Goal: Transaction & Acquisition: Purchase product/service

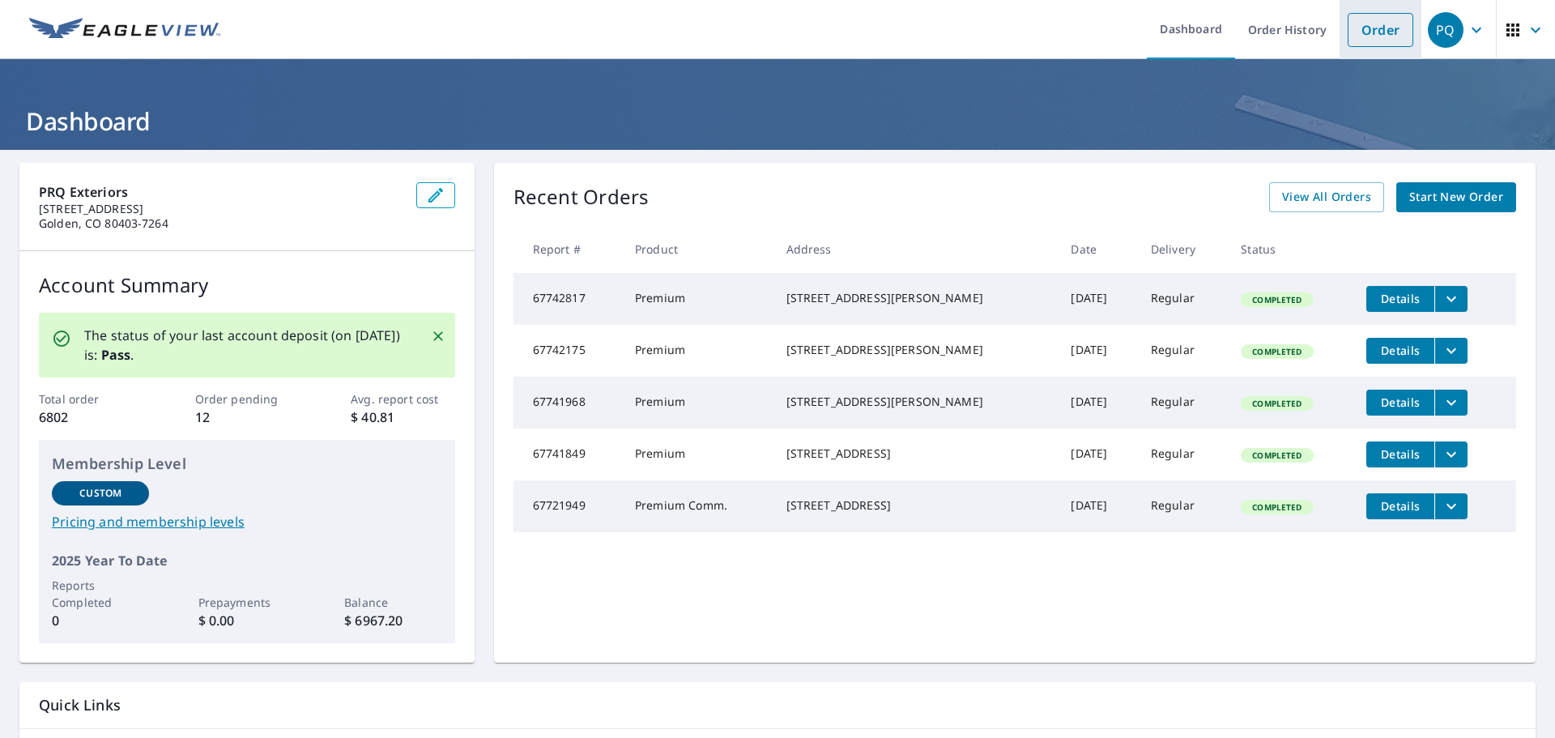
click at [1365, 33] on link "Order" at bounding box center [1381, 30] width 66 height 34
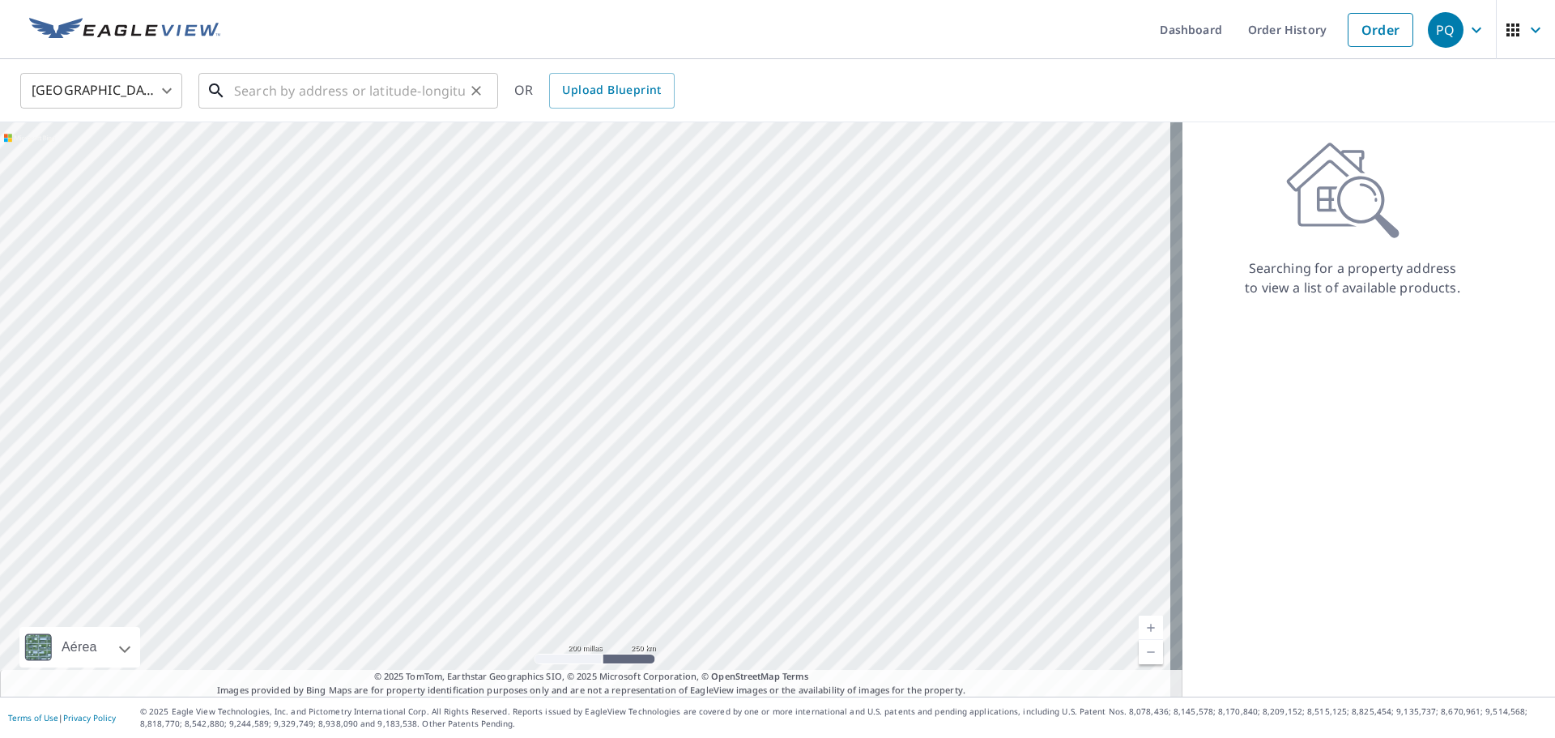
click at [382, 87] on input "text" at bounding box center [349, 90] width 231 height 45
paste input "[STREET_ADDRESS][PERSON_NAME][US_STATE]"
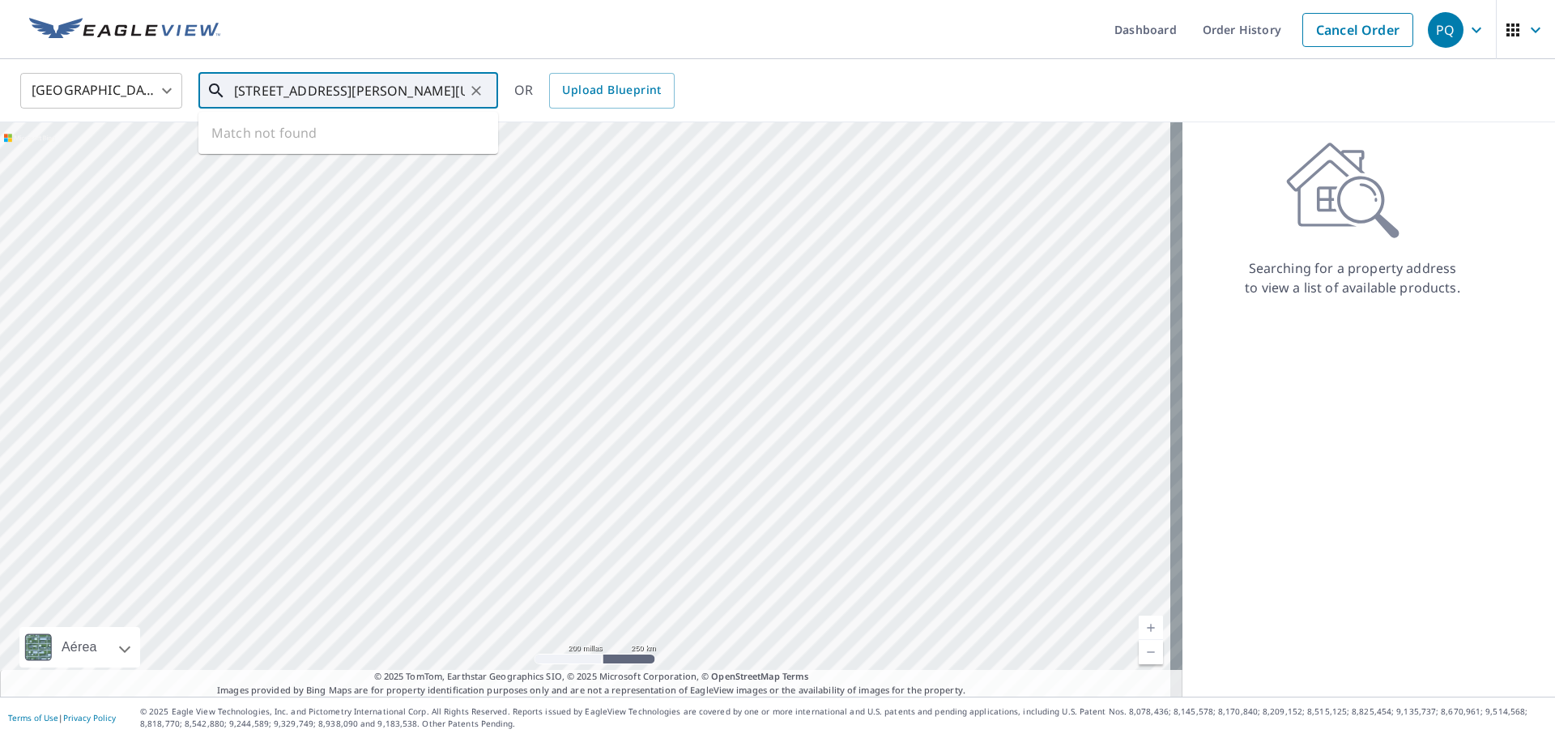
scroll to position [0, 79]
click at [322, 151] on p "Fruita, CO 81521" at bounding box center [358, 155] width 254 height 16
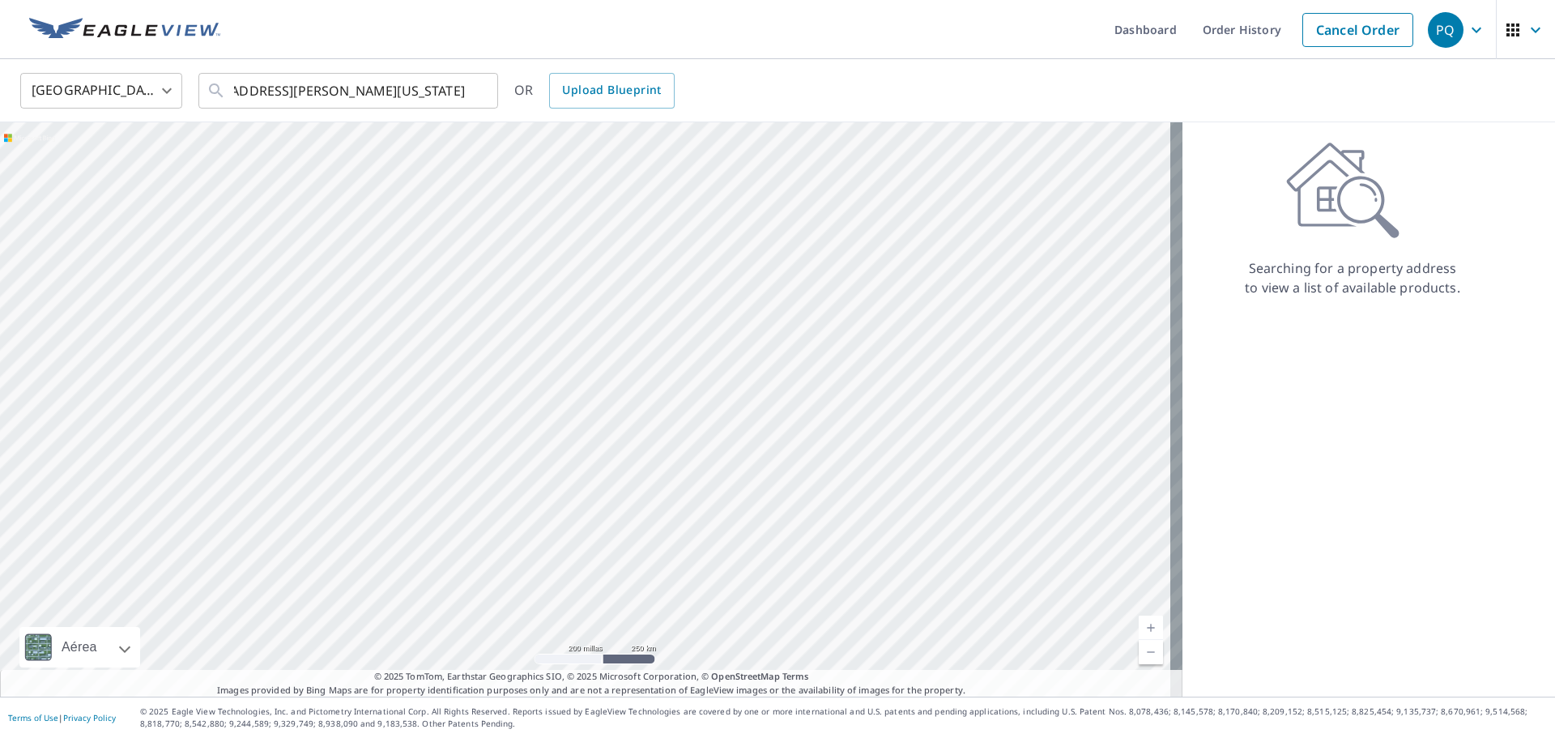
type input "[STREET_ADDRESS][PERSON_NAME]"
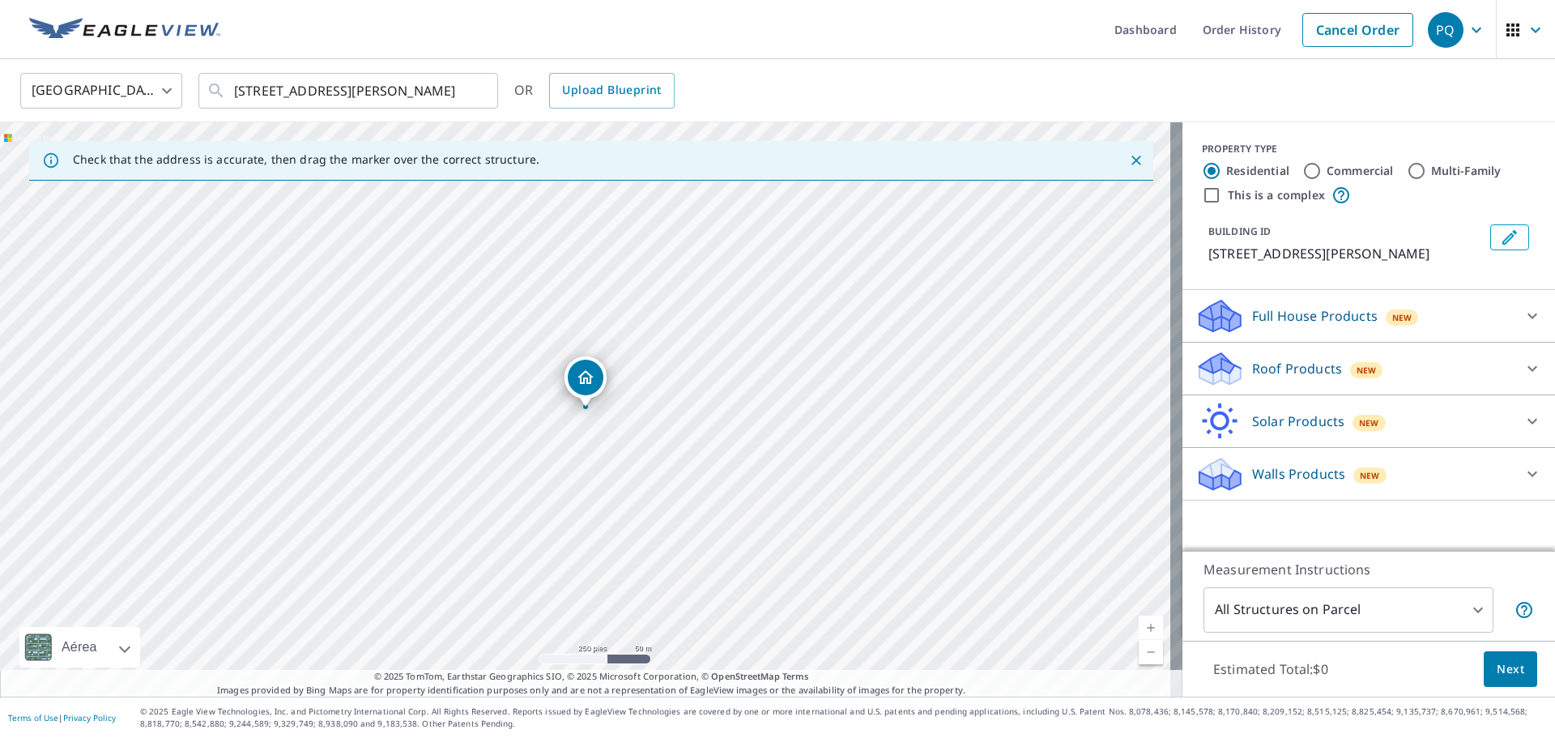
click at [1404, 374] on div "Roof Products New" at bounding box center [1353, 369] width 317 height 38
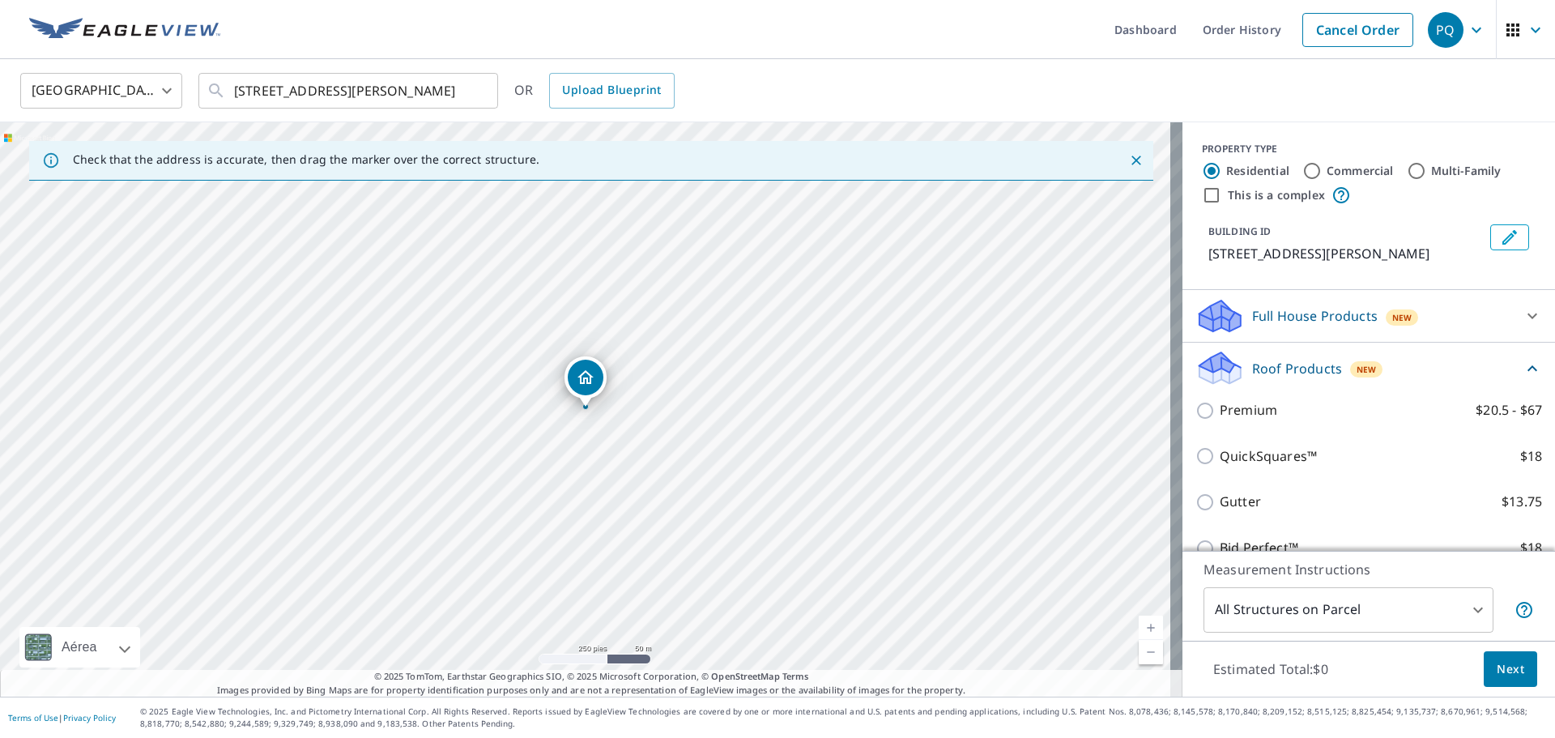
click at [1251, 422] on div "Premium $20.5 - $67" at bounding box center [1368, 410] width 347 height 46
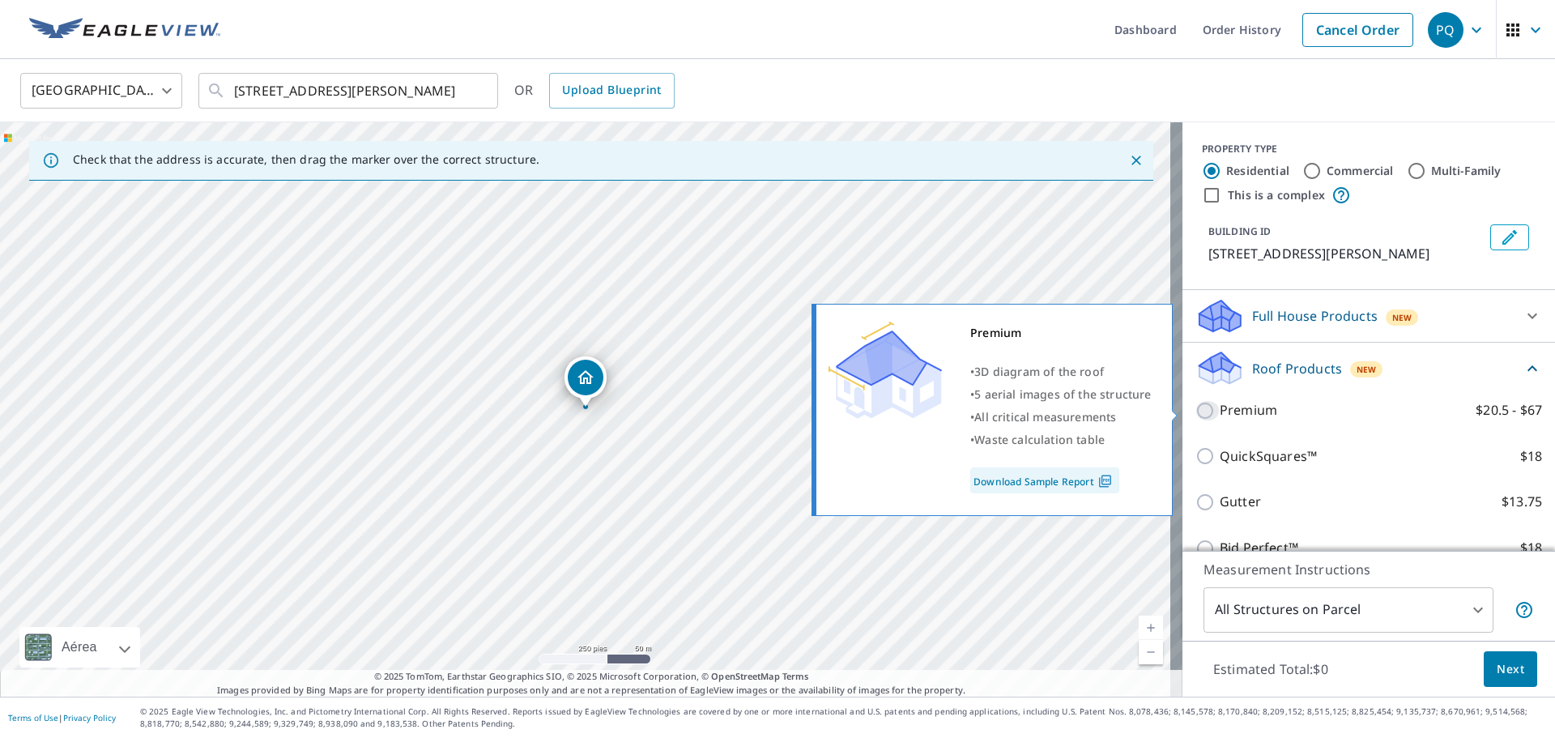
click at [1195, 411] on input "Premium $20.5 - $67" at bounding box center [1207, 410] width 24 height 19
checkbox input "true"
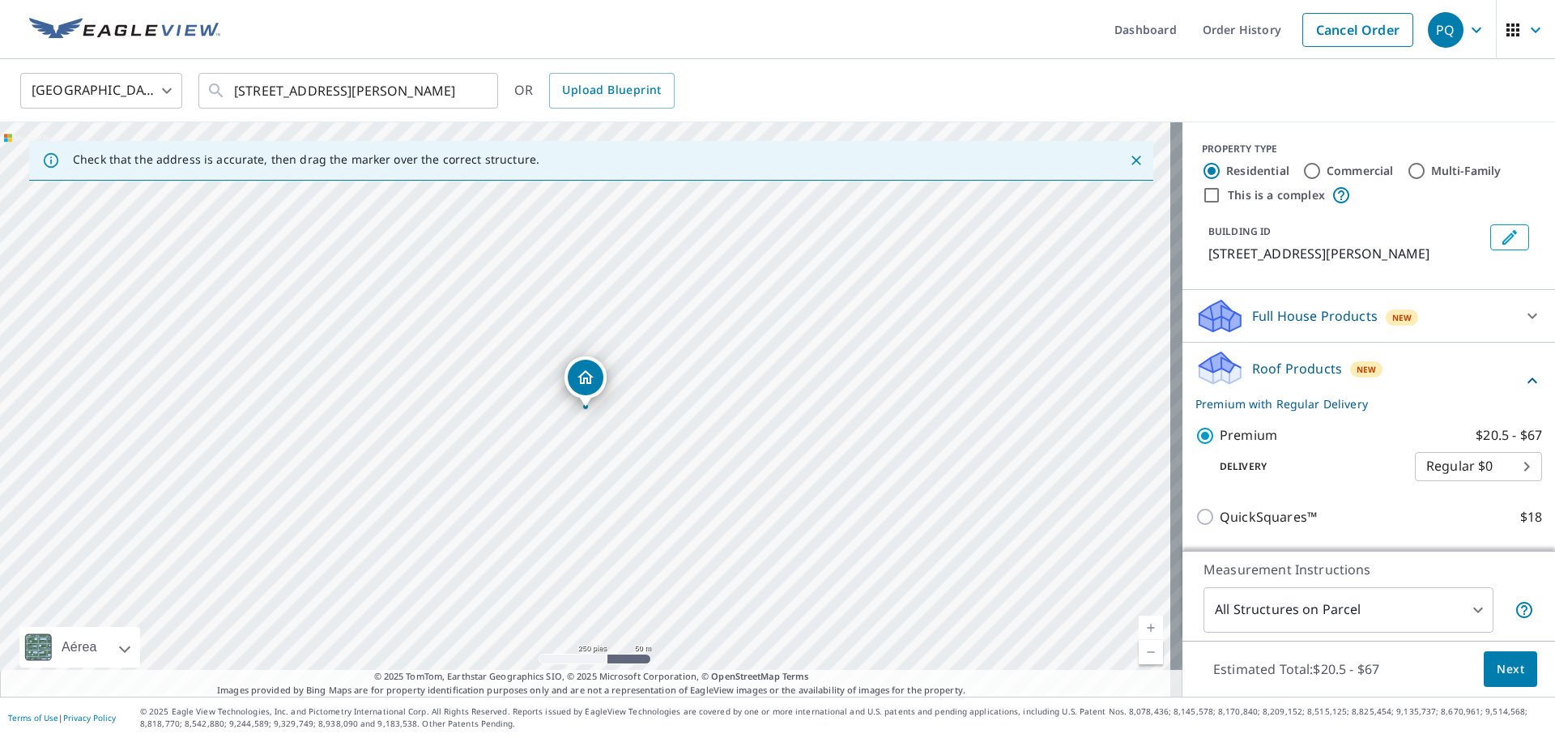
click at [1497, 671] on span "Next" at bounding box center [1511, 669] width 28 height 20
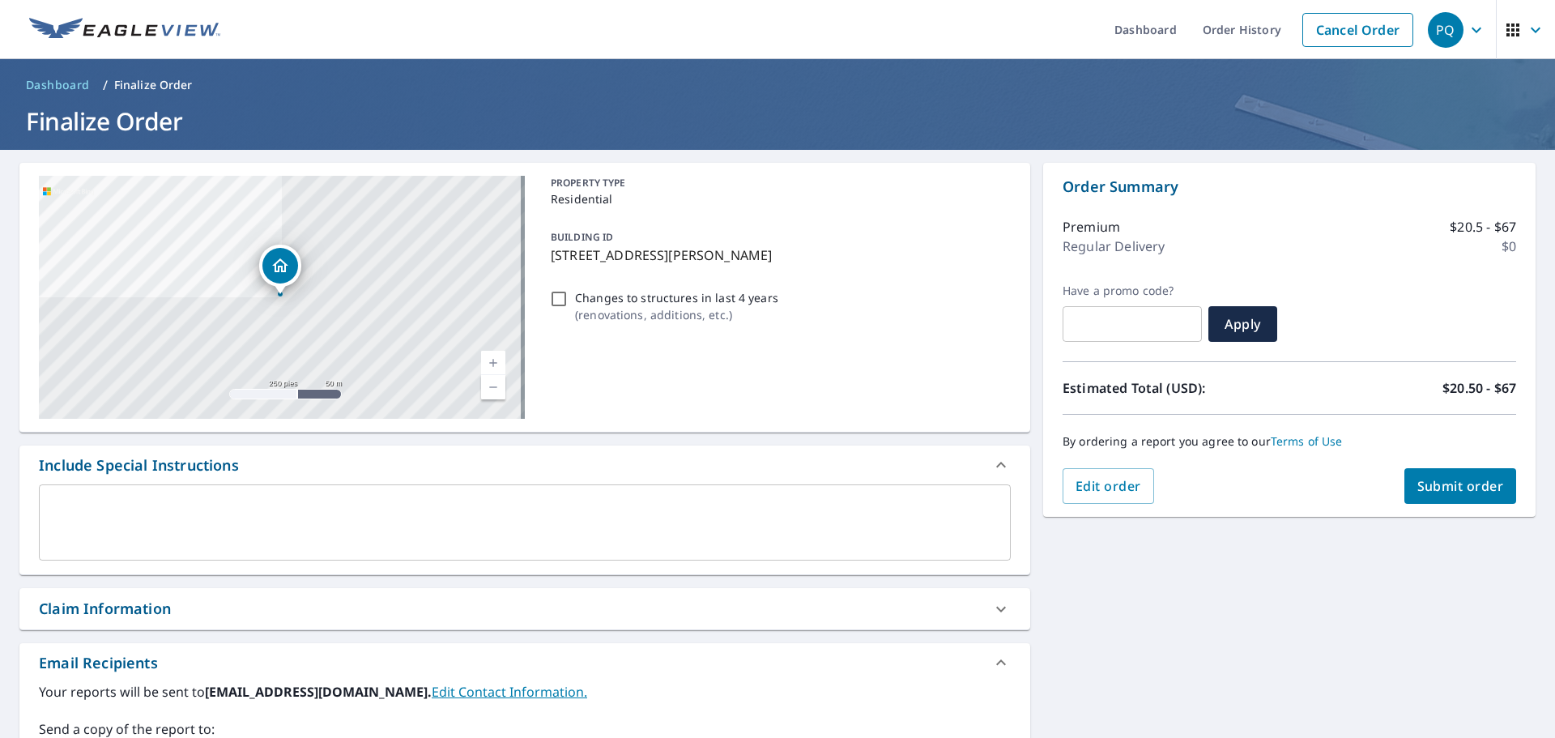
click at [1468, 492] on span "Submit order" at bounding box center [1460, 486] width 87 height 18
checkbox input "true"
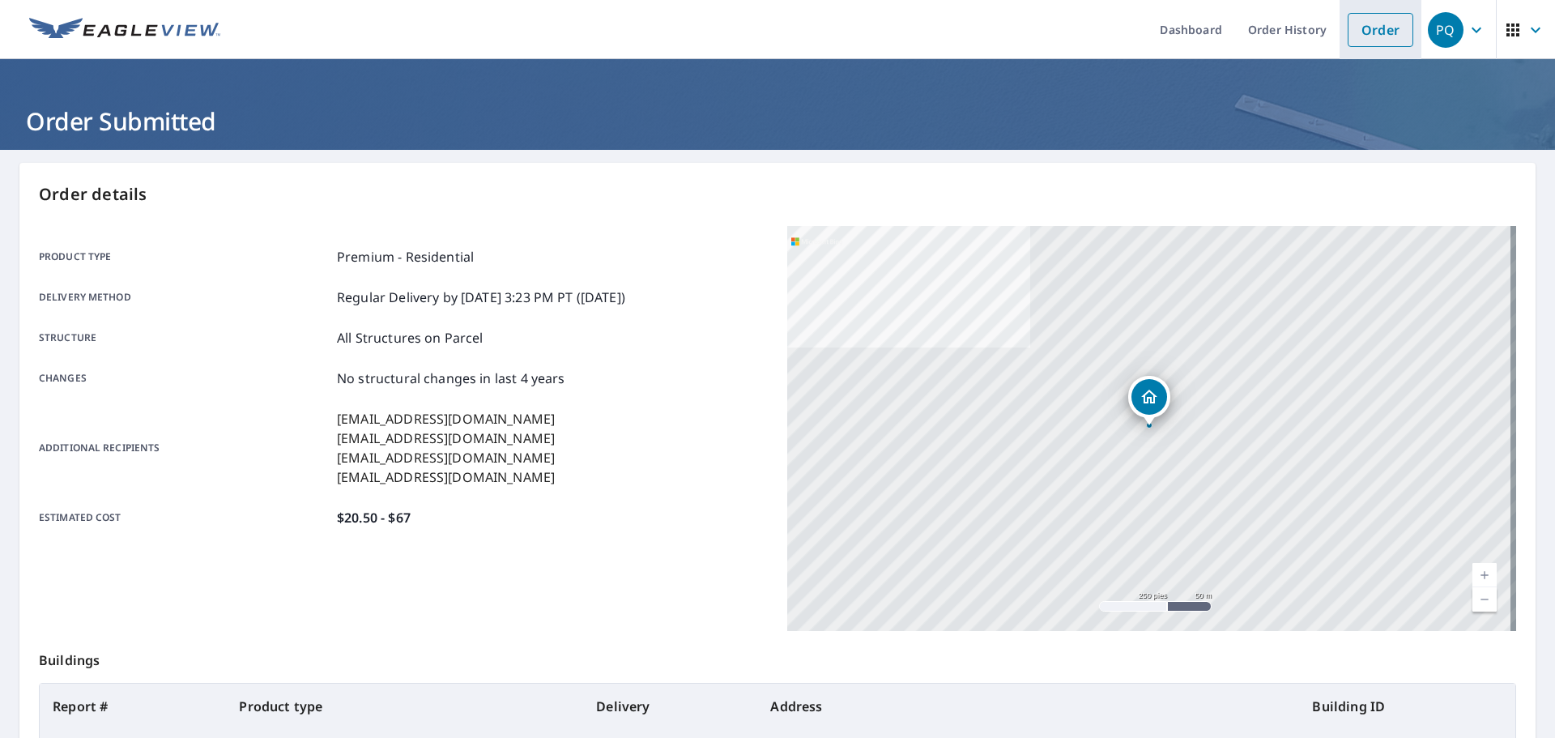
click at [1360, 18] on link "Order" at bounding box center [1381, 30] width 66 height 34
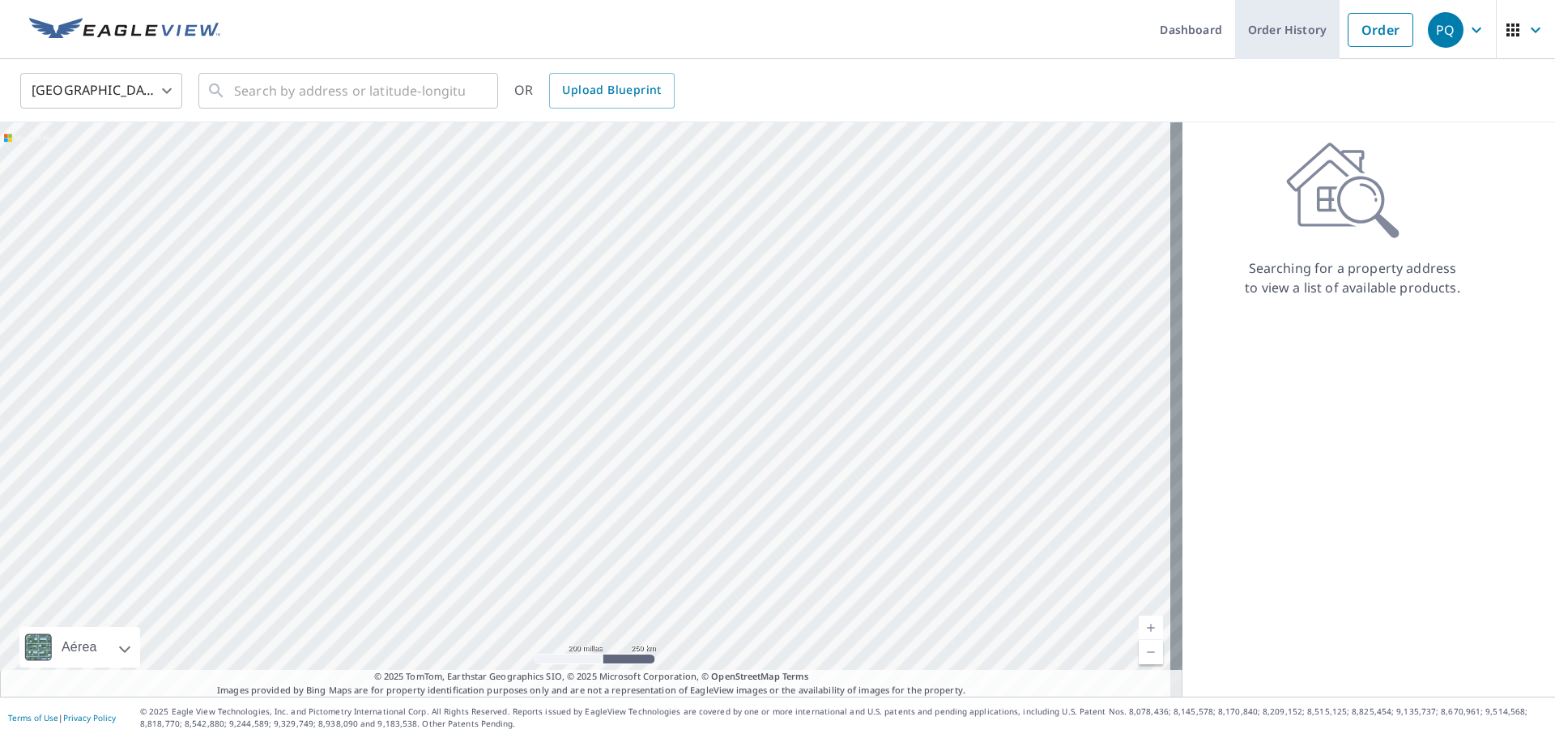
click at [1249, 37] on link "Order History" at bounding box center [1287, 29] width 104 height 59
